Goal: Task Accomplishment & Management: Use online tool/utility

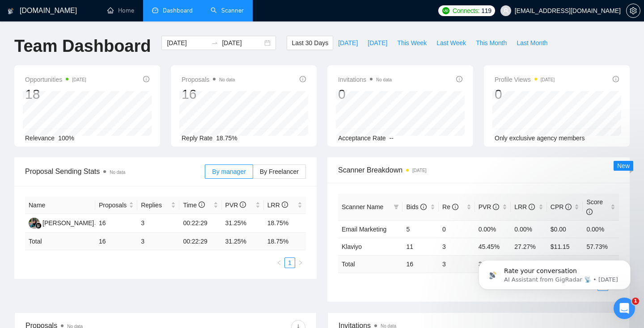
click at [229, 7] on link "Scanner" at bounding box center [227, 11] width 33 height 8
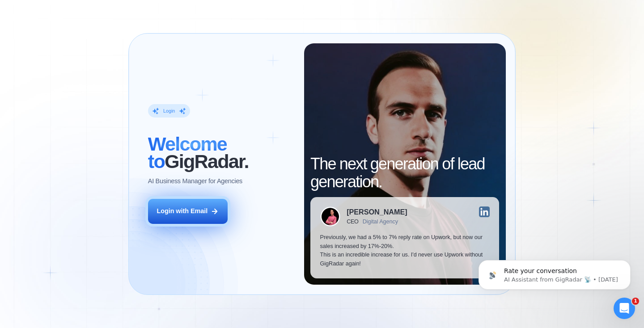
click at [191, 211] on div "Login with Email" at bounding box center [182, 211] width 51 height 9
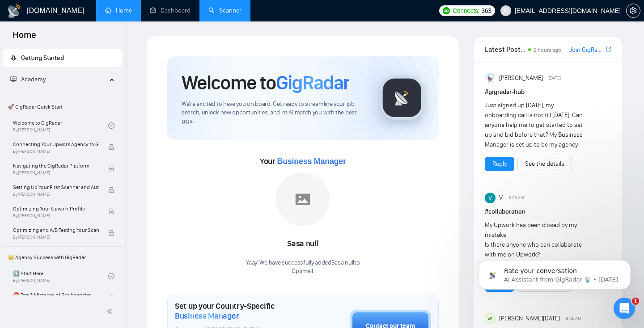
click at [222, 14] on link "Scanner" at bounding box center [225, 11] width 33 height 8
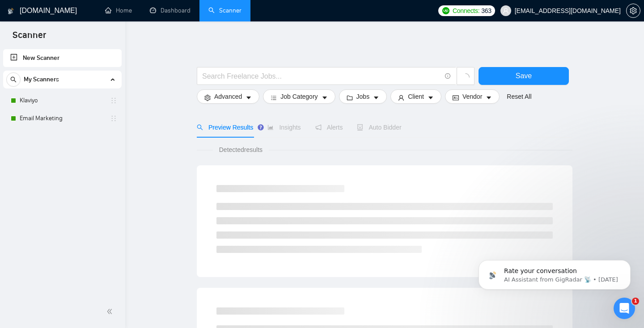
click at [38, 59] on link "New Scanner" at bounding box center [62, 58] width 104 height 18
click at [262, 77] on input "text" at bounding box center [321, 76] width 239 height 11
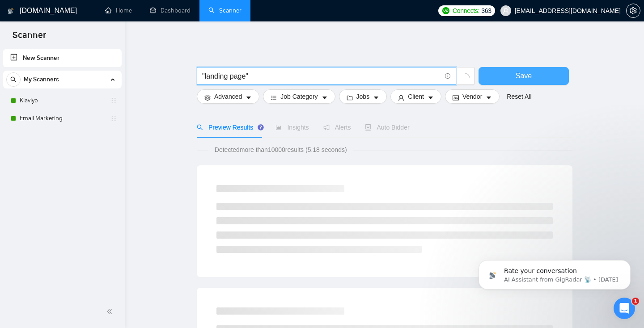
type input ""landing page""
click at [520, 73] on span "Save" at bounding box center [524, 75] width 16 height 11
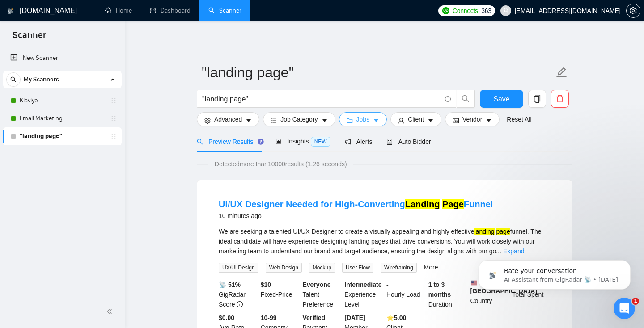
click at [364, 118] on span "Jobs" at bounding box center [363, 120] width 13 height 10
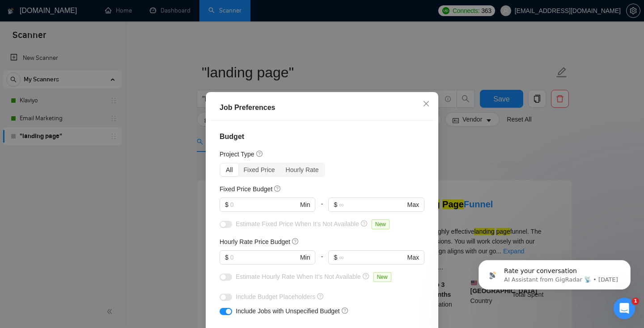
click at [570, 161] on div "Job Preferences Budget Project Type All Fixed Price Hourly Rate Fixed Price Bud…" at bounding box center [322, 164] width 644 height 328
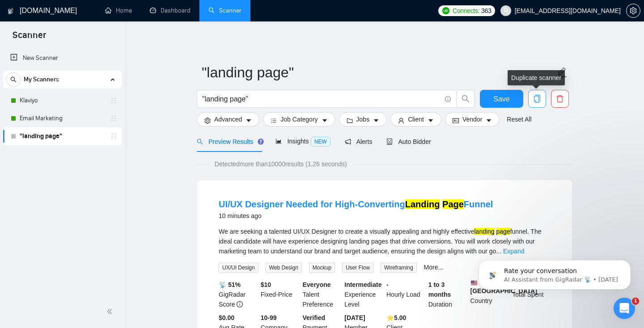
click at [537, 102] on icon "copy" at bounding box center [537, 99] width 6 height 8
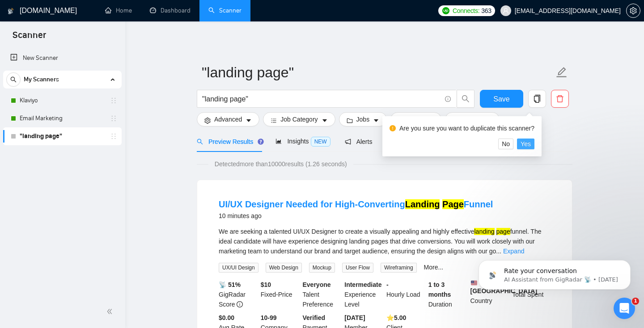
click at [531, 145] on span "Yes" at bounding box center [526, 144] width 10 height 10
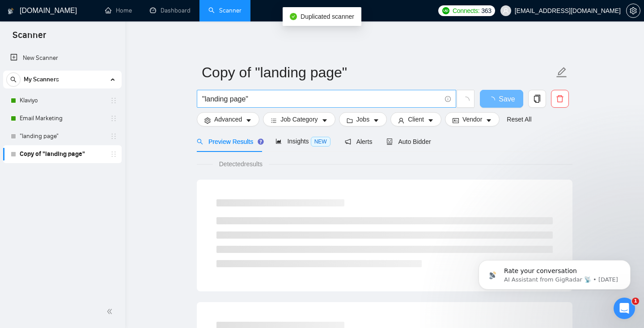
click at [230, 99] on input ""landing page"" at bounding box center [321, 99] width 239 height 11
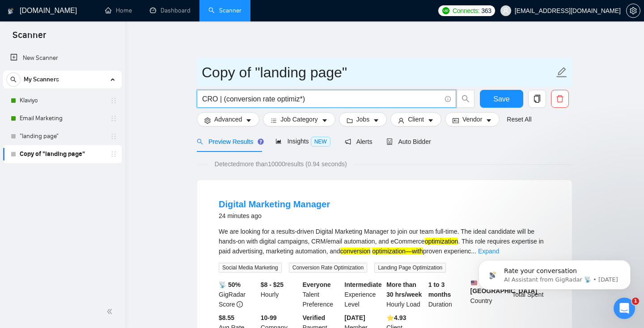
type input "CRO | (conversion rate optimiz*)"
click at [236, 82] on input "Copy of "landing page"" at bounding box center [378, 72] width 353 height 22
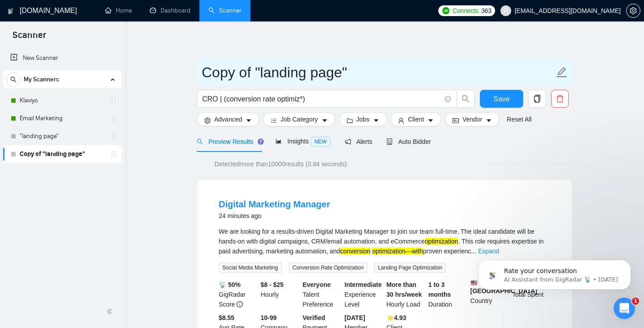
click at [236, 82] on input "Copy of "landing page"" at bounding box center [378, 72] width 353 height 22
type input "CRO"
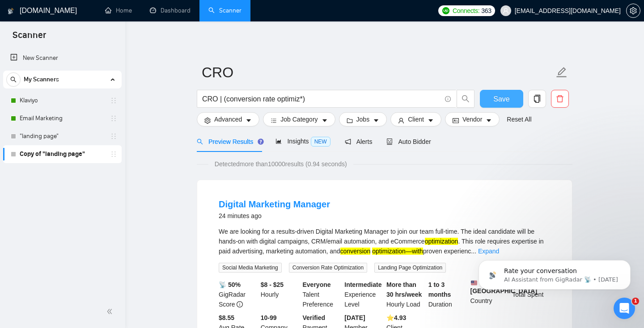
click at [501, 102] on span "Save" at bounding box center [502, 99] width 16 height 11
click at [307, 143] on span "Insights NEW" at bounding box center [303, 141] width 55 height 7
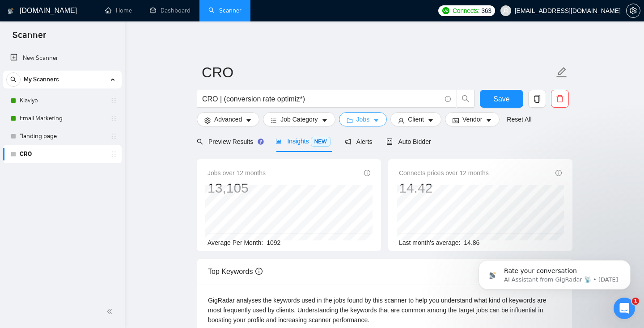
click at [362, 120] on span "Jobs" at bounding box center [363, 120] width 13 height 10
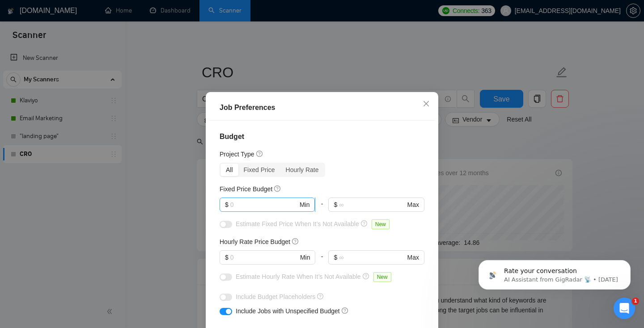
click at [236, 200] on input "text" at bounding box center [264, 205] width 68 height 10
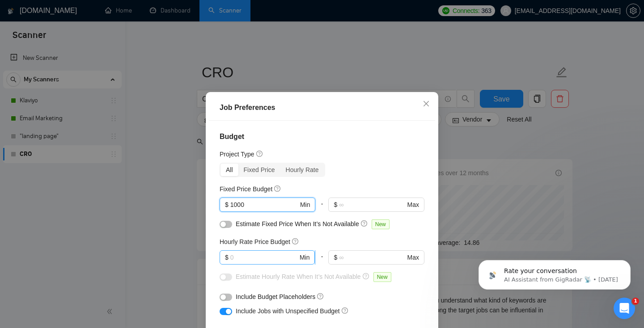
type input "1000"
click at [246, 260] on input "text" at bounding box center [264, 258] width 68 height 10
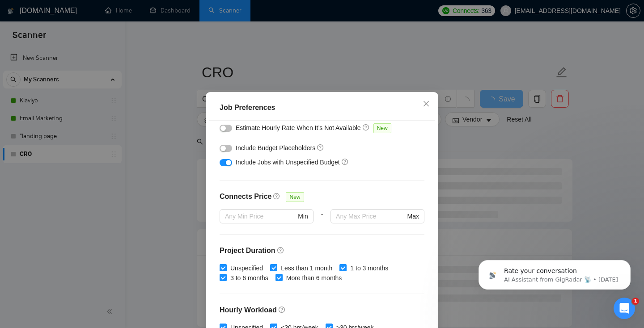
scroll to position [274, 0]
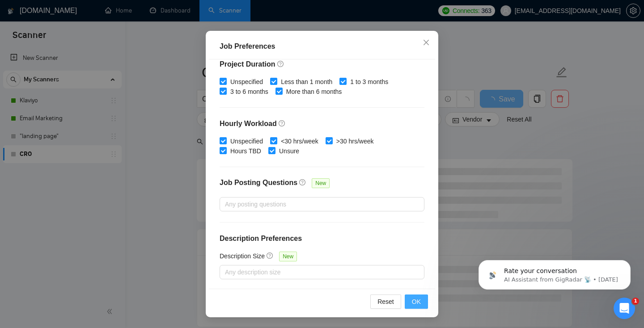
type input "30"
click at [414, 298] on span "OK" at bounding box center [416, 302] width 9 height 10
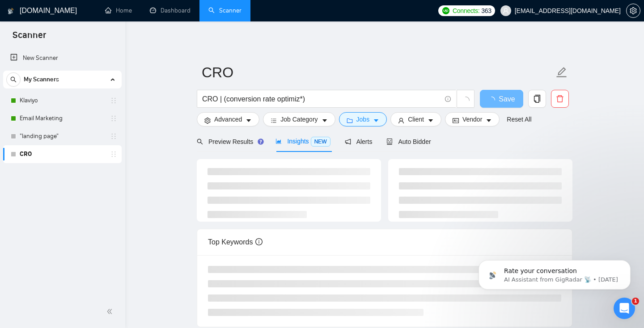
scroll to position [23, 0]
click at [366, 120] on span "Jobs" at bounding box center [363, 120] width 13 height 10
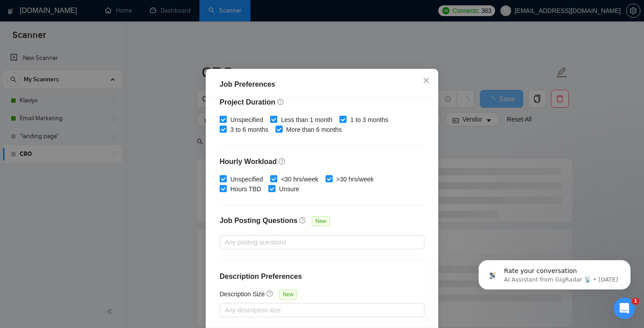
click at [545, 154] on div "Job Preferences Budget Project Type All Fixed Price Hourly Rate Fixed Price Bud…" at bounding box center [322, 164] width 644 height 328
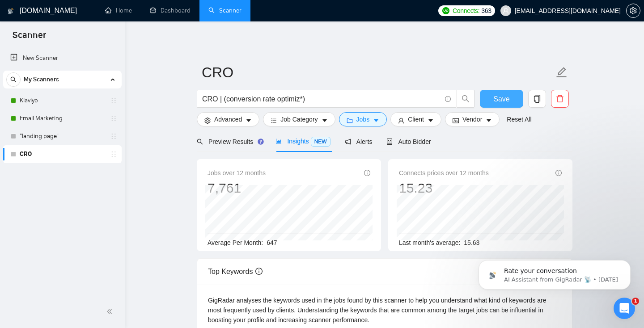
click at [498, 97] on span "Save" at bounding box center [502, 99] width 16 height 11
click at [58, 138] on link ""landing page"" at bounding box center [62, 137] width 85 height 18
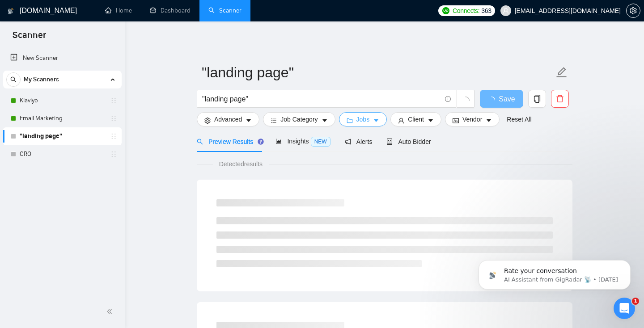
click at [363, 115] on span "Jobs" at bounding box center [363, 120] width 13 height 10
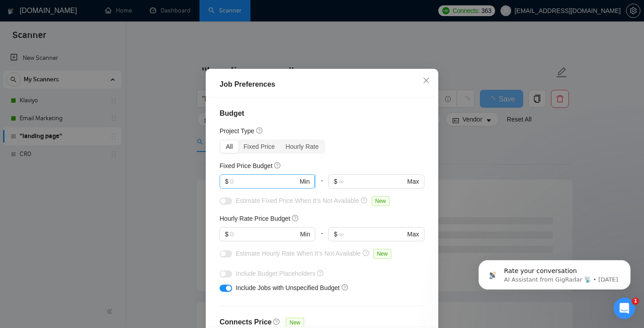
click at [255, 187] on input "text" at bounding box center [264, 182] width 68 height 10
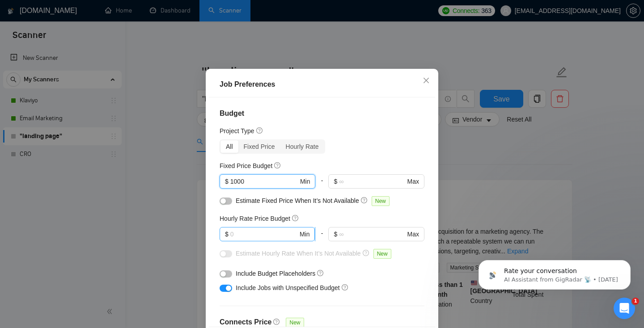
type input "1000"
click at [247, 239] on input "text" at bounding box center [264, 235] width 68 height 10
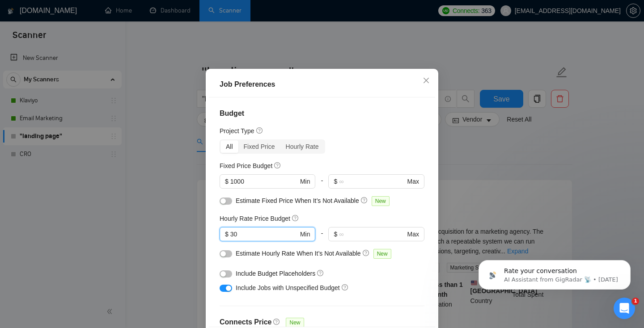
scroll to position [255, 0]
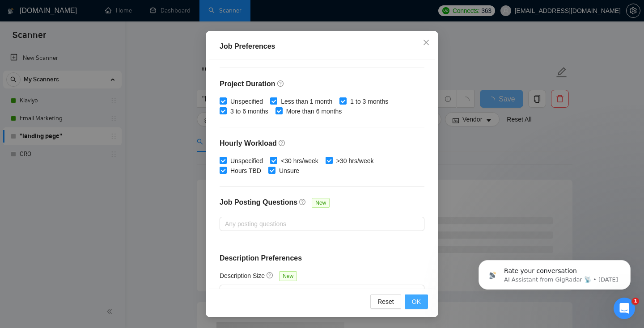
type input "30"
click at [414, 303] on span "OK" at bounding box center [416, 302] width 9 height 10
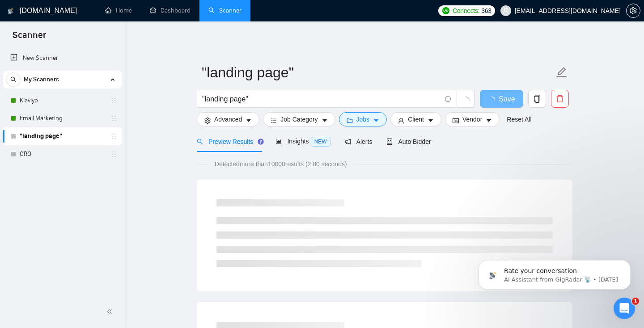
scroll to position [23, 0]
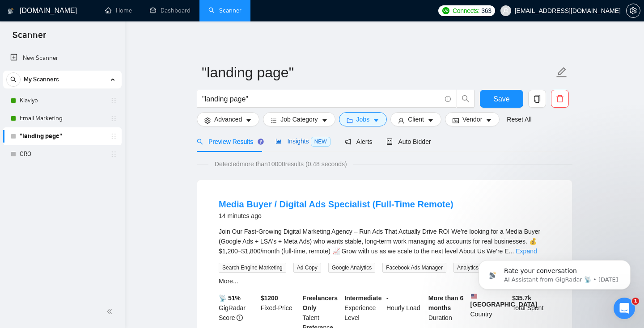
click at [300, 144] on span "Insights NEW" at bounding box center [303, 141] width 55 height 7
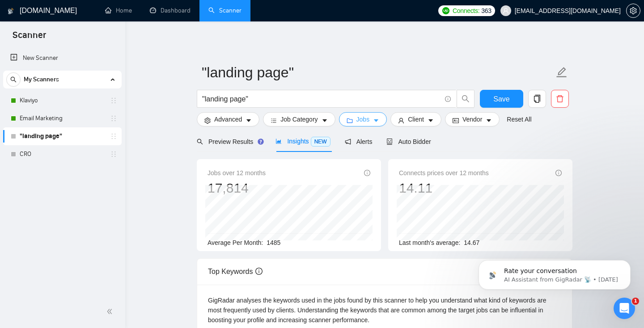
click at [367, 118] on span "Jobs" at bounding box center [363, 120] width 13 height 10
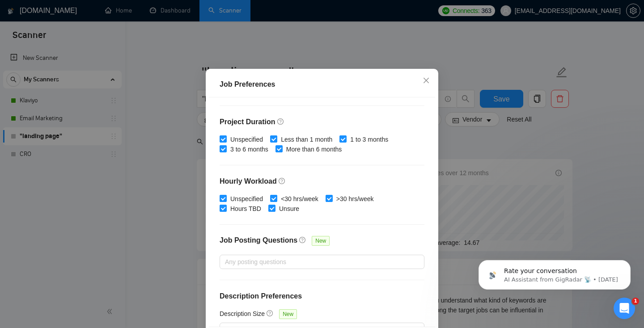
click at [464, 156] on div "Job Preferences Budget Project Type All Fixed Price Hourly Rate Fixed Price Bud…" at bounding box center [322, 164] width 644 height 328
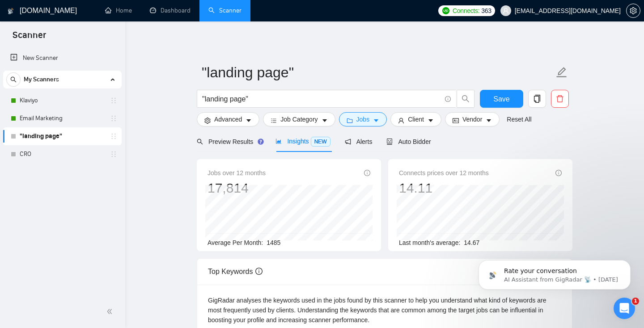
click at [31, 158] on link "CRO" at bounding box center [62, 154] width 85 height 18
click at [501, 101] on span "Save" at bounding box center [502, 99] width 16 height 11
click at [45, 152] on link "CRO" at bounding box center [62, 154] width 85 height 18
click at [42, 159] on link "CRO" at bounding box center [62, 154] width 85 height 18
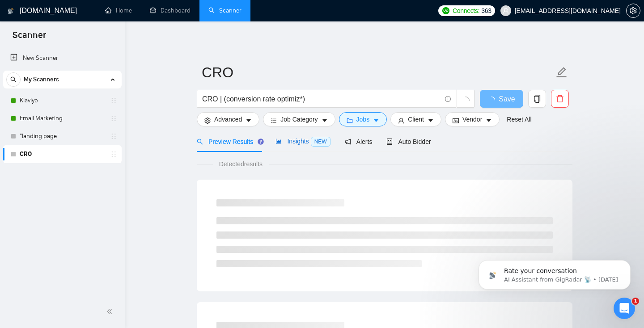
click at [292, 142] on span "Insights NEW" at bounding box center [303, 141] width 55 height 7
